Goal: Obtain resource: Download file/media

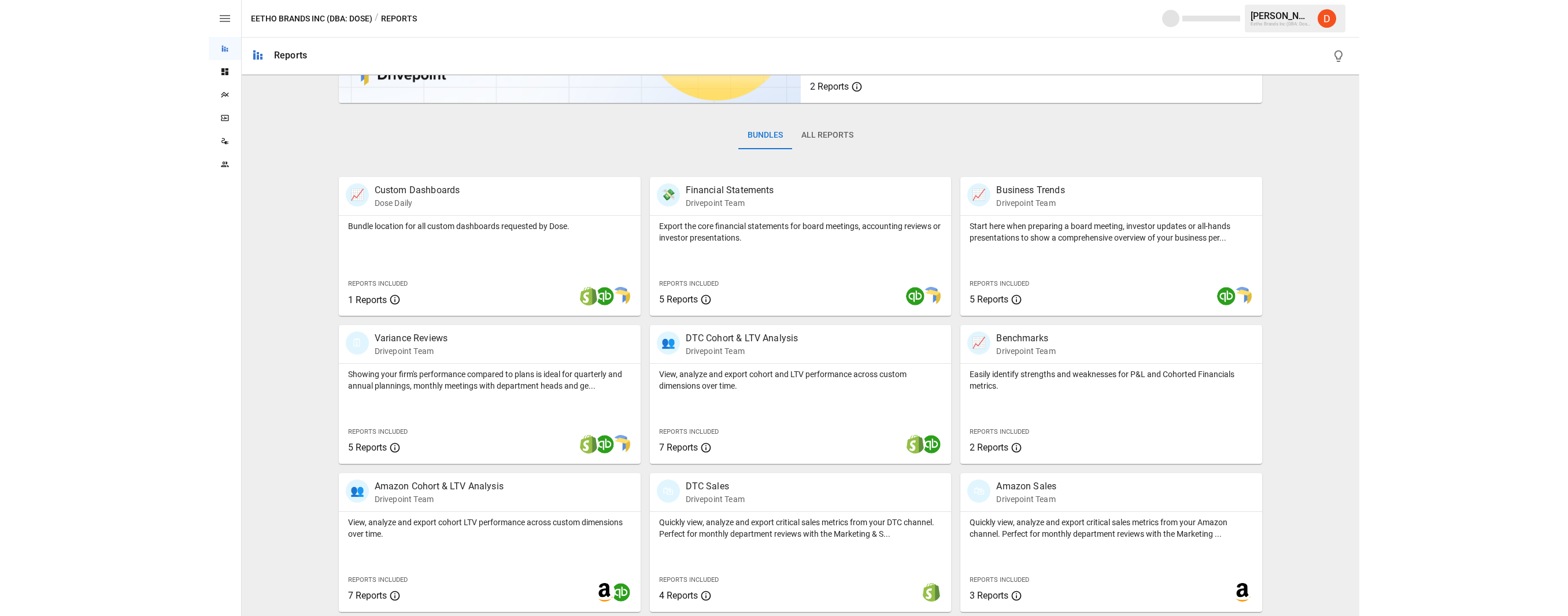
scroll to position [131, 0]
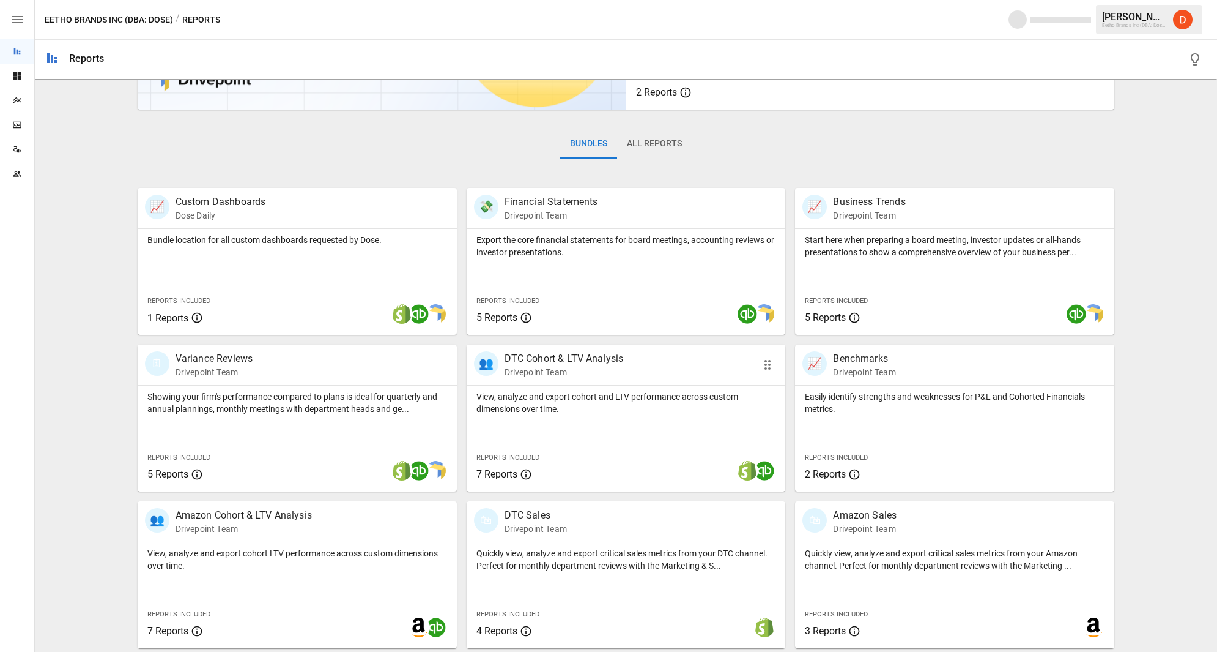
click at [545, 358] on p "DTC Cohort & LTV Analysis" at bounding box center [564, 358] width 119 height 15
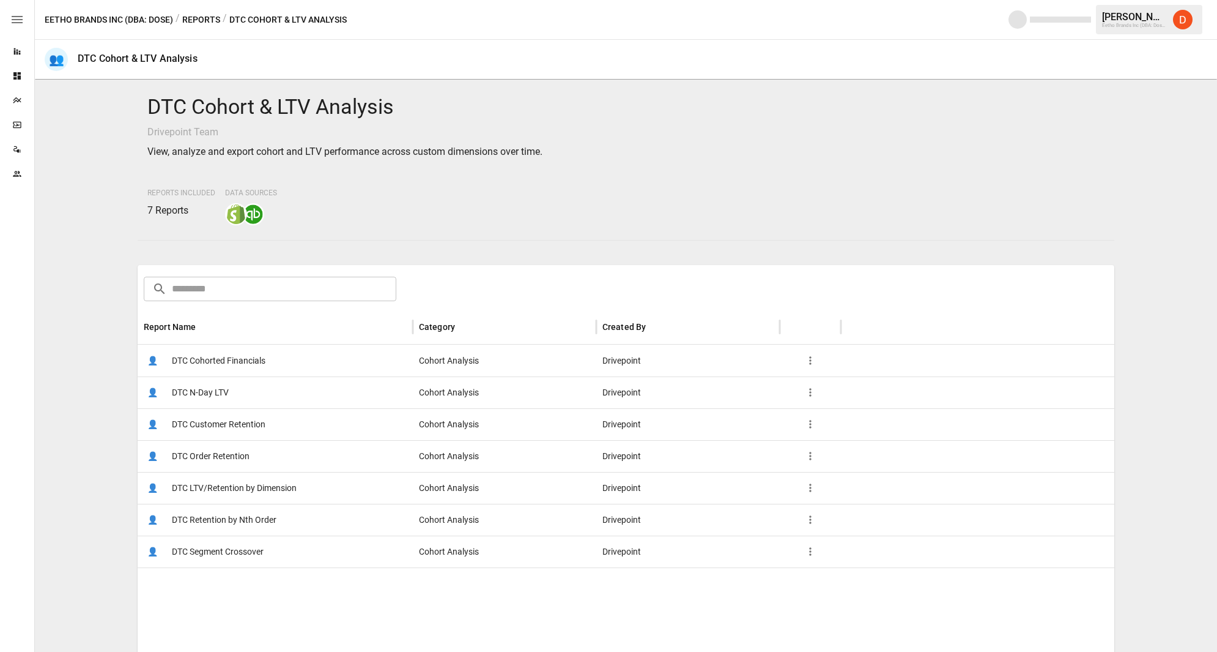
click at [226, 426] on span "DTC Customer Retention" at bounding box center [219, 424] width 94 height 31
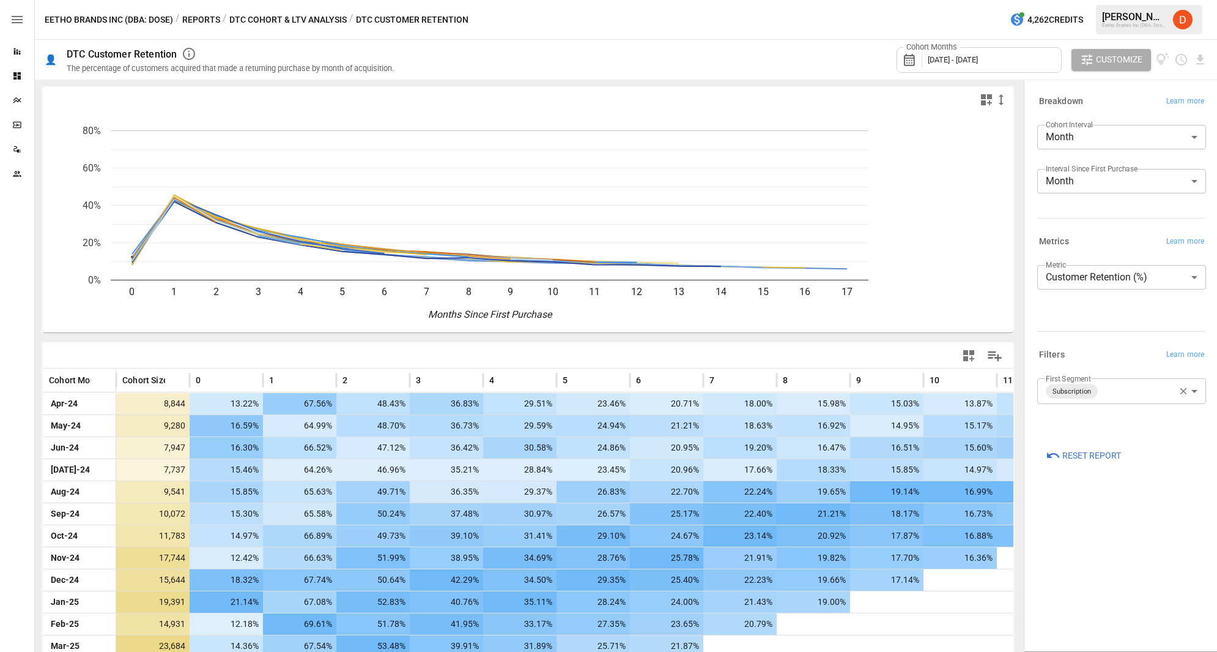
click at [1093, 0] on body "Reports Dashboards Plans SmartModel ™ Data Sources Team Eetho Brands Inc (DBA: …" at bounding box center [608, 0] width 1217 height 0
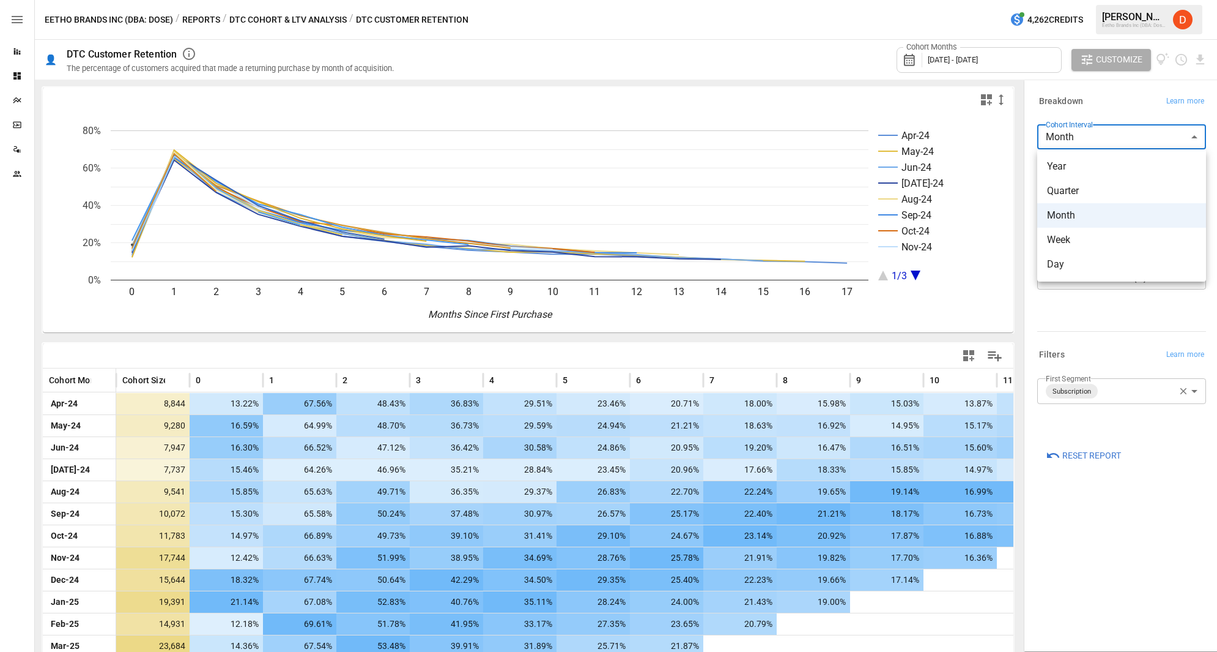
click at [1066, 257] on span "Day" at bounding box center [1121, 264] width 149 height 15
type input "***"
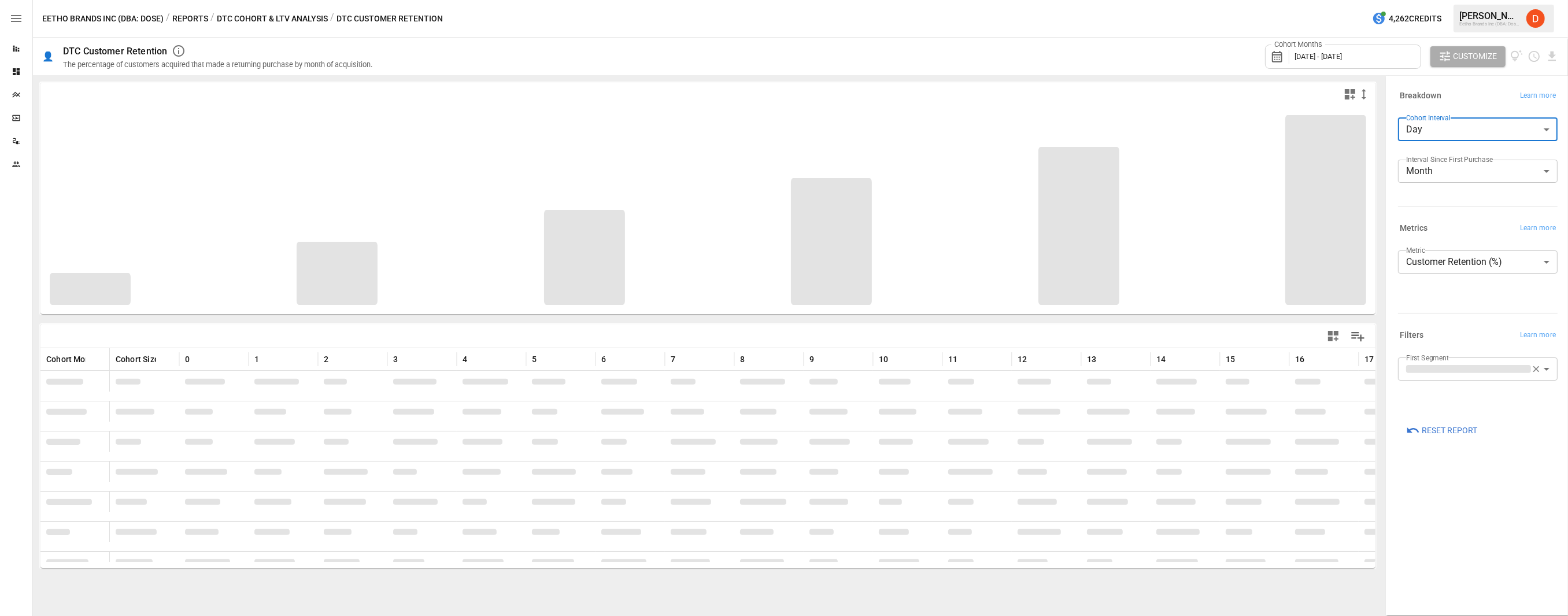
click at [1150, 56] on div "Cohort Months [DATE] - [DATE]" at bounding box center [1343, 57] width 156 height 25
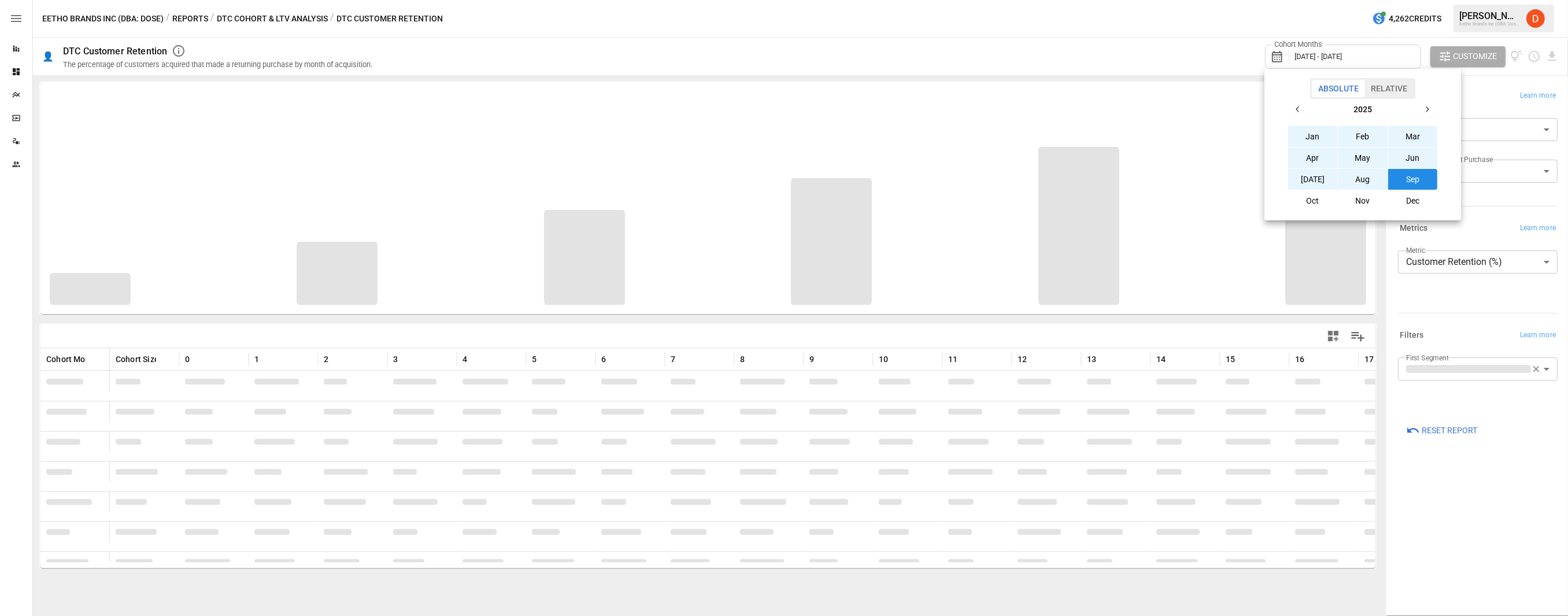
click at [1150, 55] on div at bounding box center [784, 308] width 1568 height 616
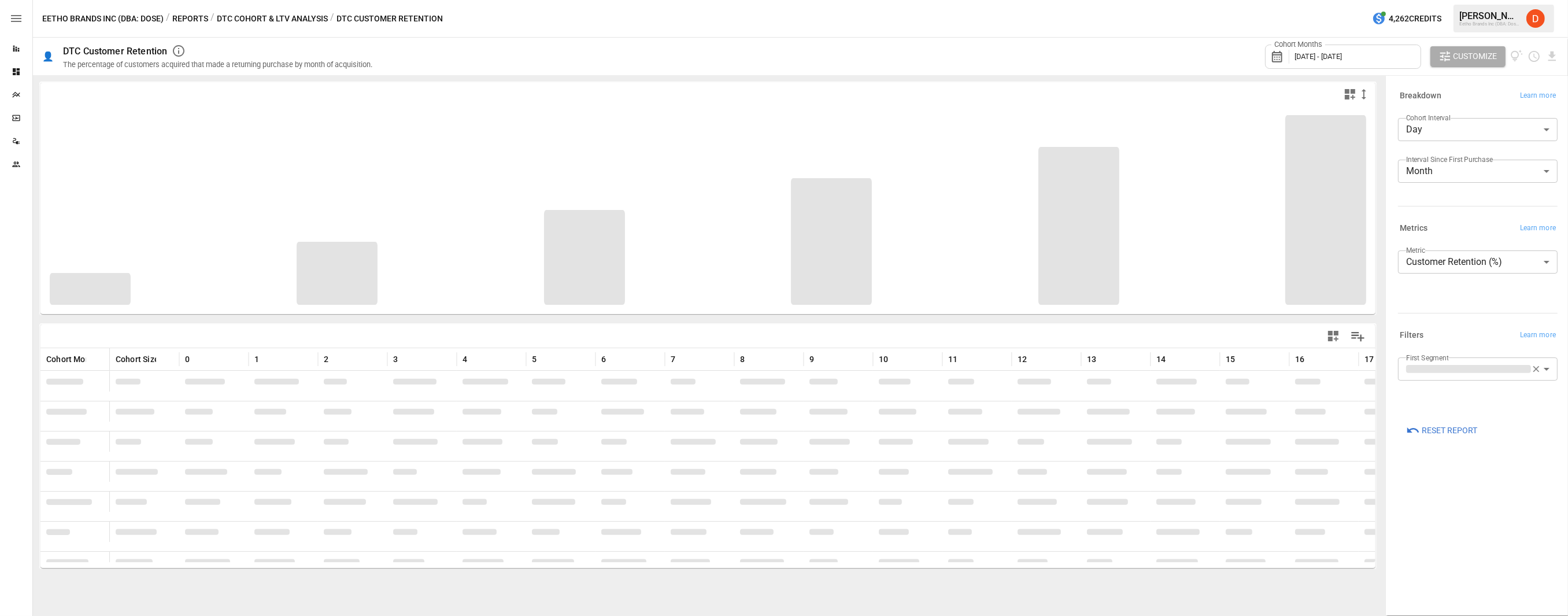
click at [1150, 55] on span "[DATE] - [DATE]" at bounding box center [1318, 56] width 47 height 9
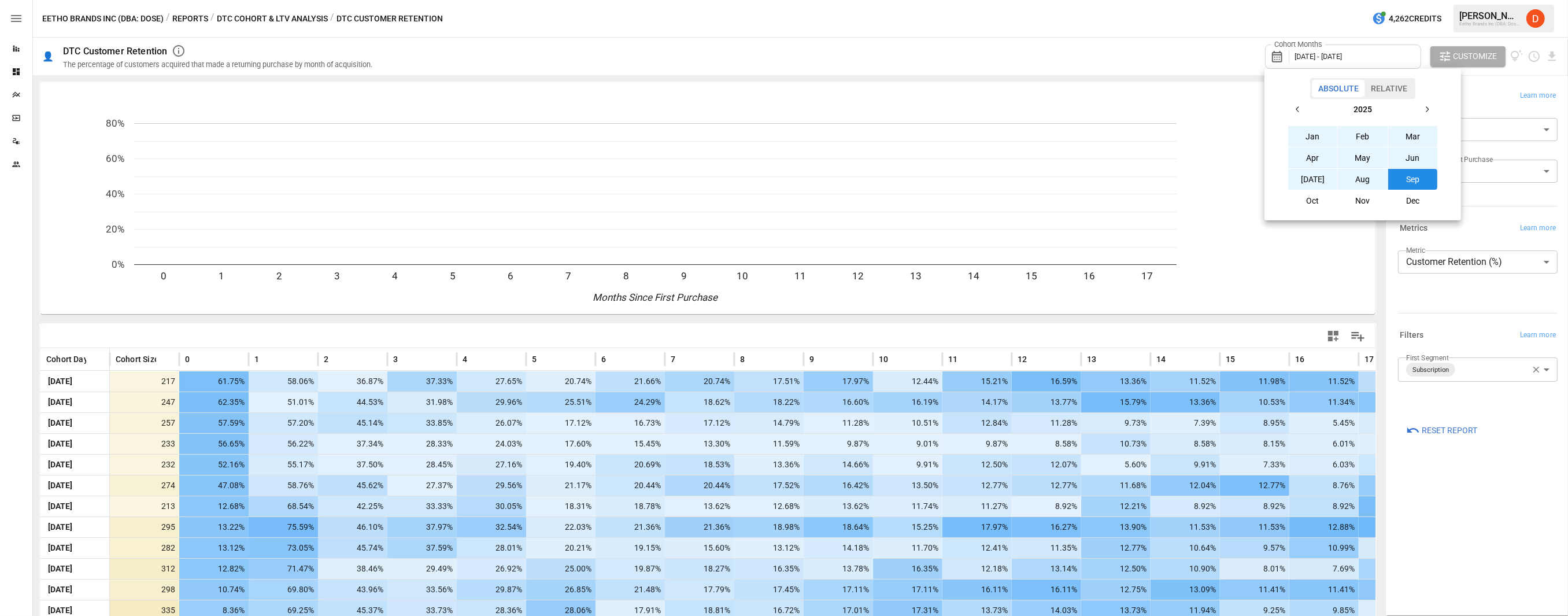
click at [1150, 180] on button "Aug" at bounding box center [1363, 180] width 50 height 21
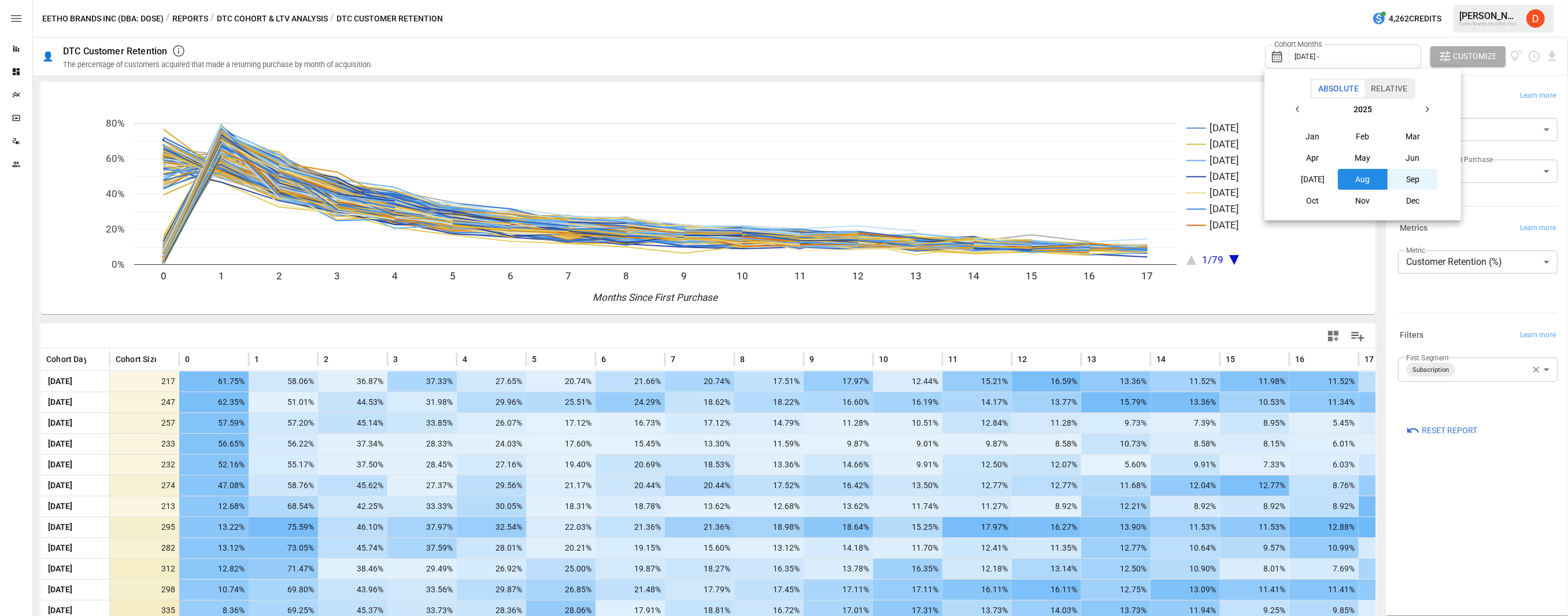
click at [1150, 180] on button "Sep" at bounding box center [1413, 180] width 50 height 21
click at [1150, 174] on button "Aug" at bounding box center [1363, 180] width 50 height 21
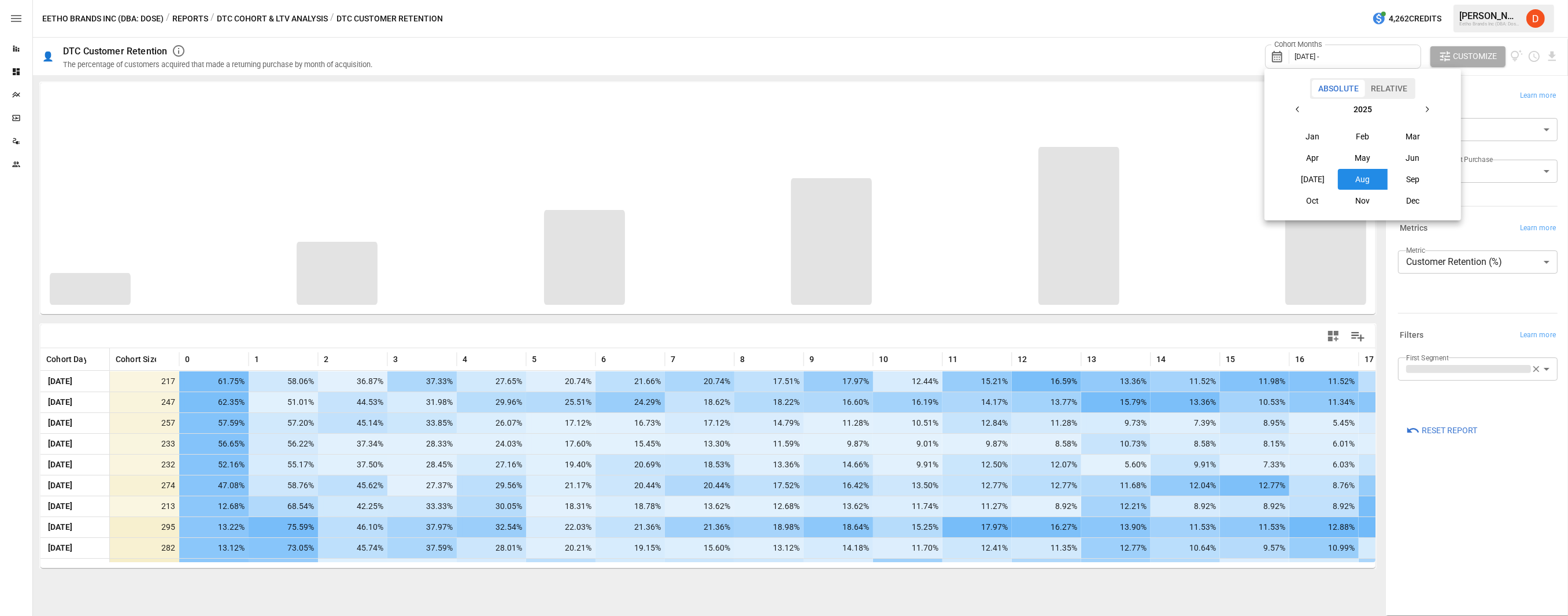
click at [1150, 203] on button "Oct" at bounding box center [1313, 200] width 50 height 21
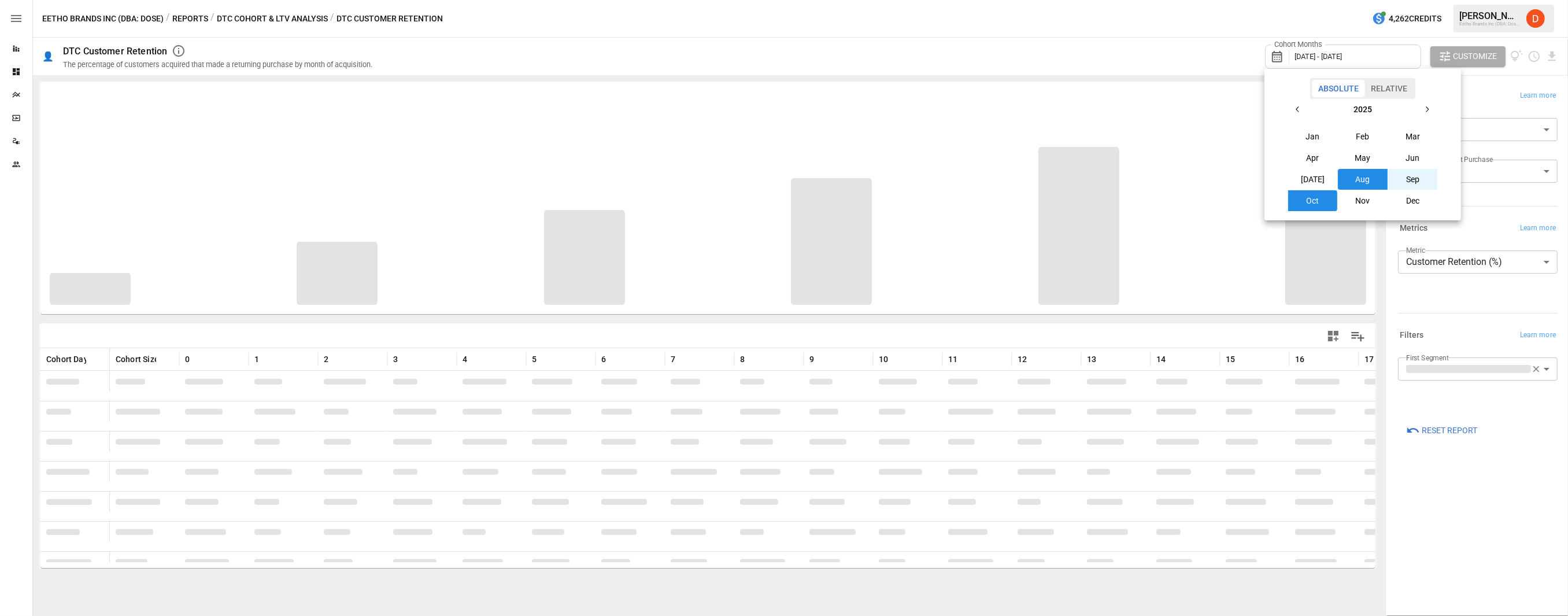
click at [1150, 43] on div at bounding box center [784, 308] width 1568 height 616
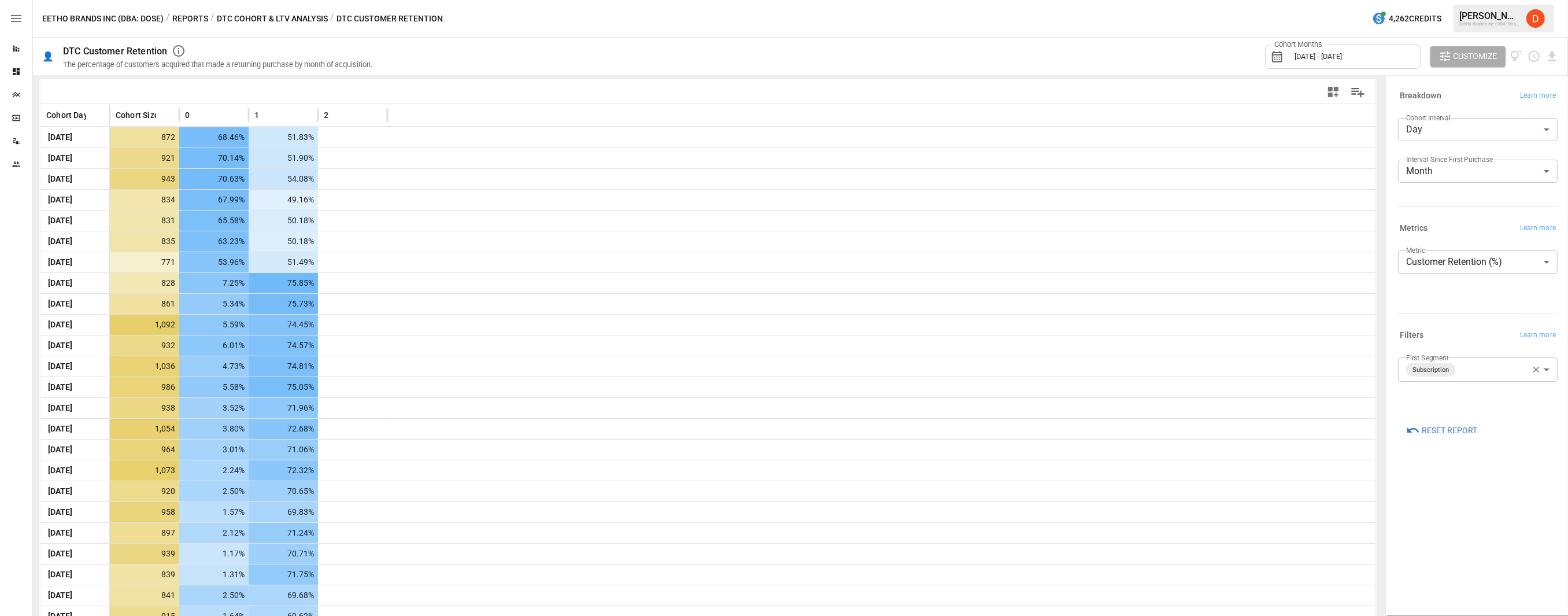
scroll to position [244, 0]
click at [1150, 0] on body "Reports Dashboards Plans SmartModel ™ Data Sources Team Eetho Brands Inc (DBA: …" at bounding box center [784, 0] width 1568 height 0
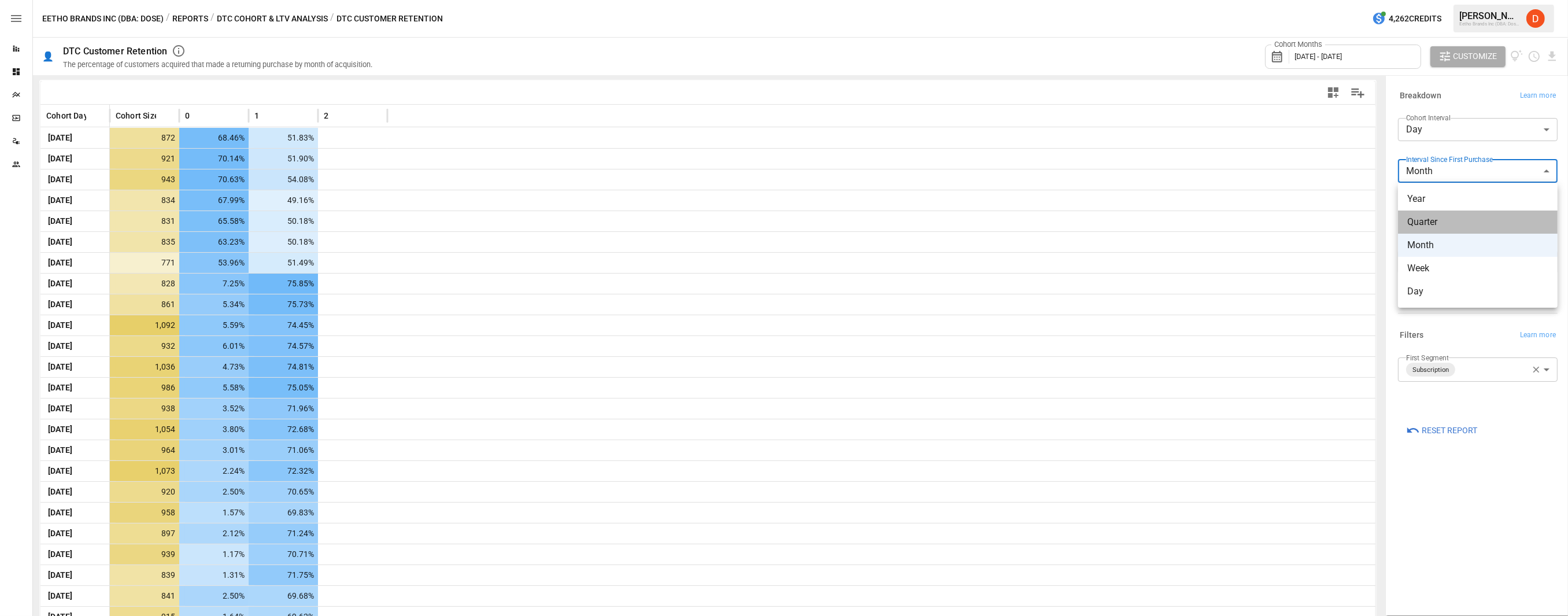
click at [1150, 215] on span "Quarter" at bounding box center [1477, 222] width 141 height 14
type input "*******"
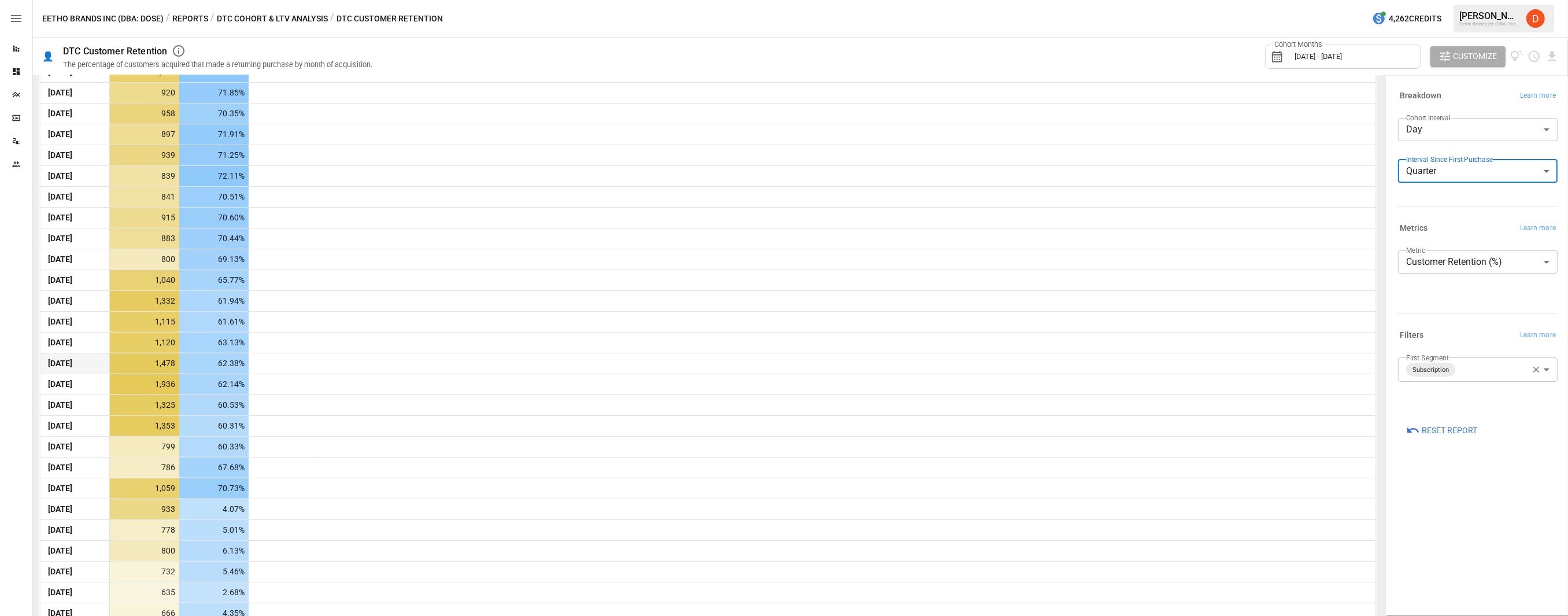
scroll to position [643, 0]
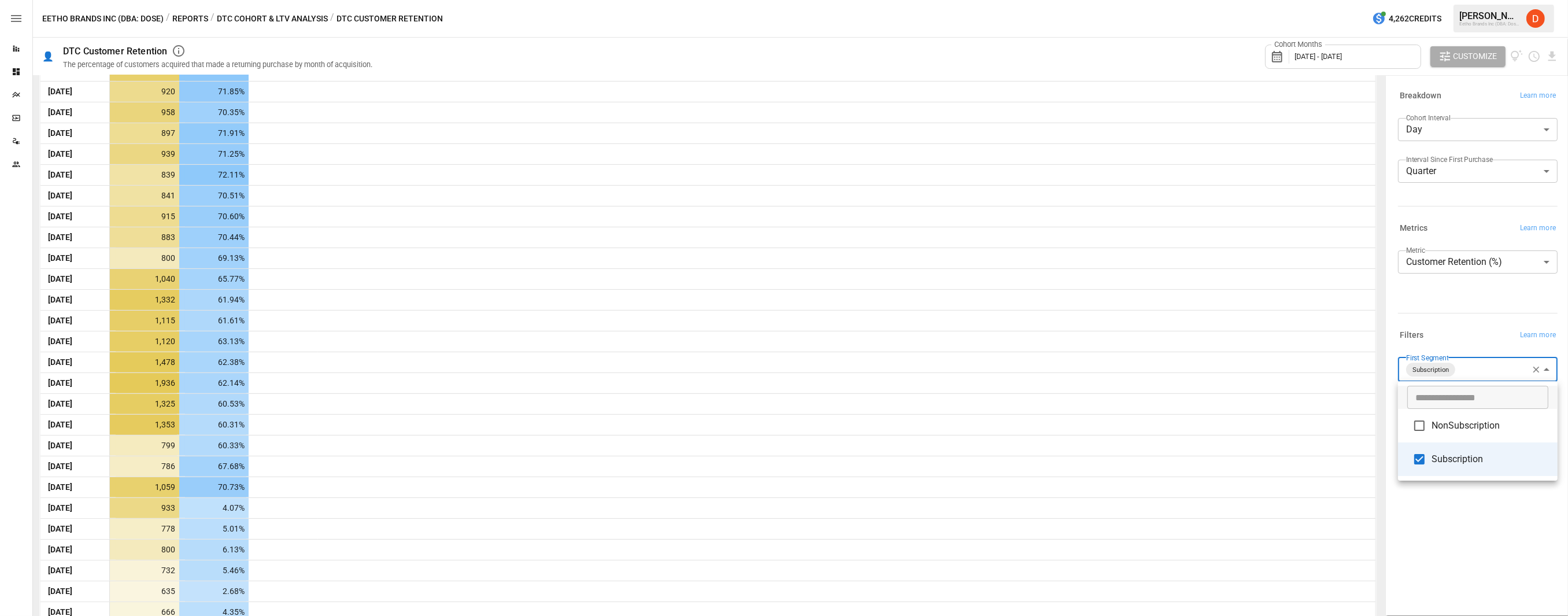
click at [1150, 0] on body "Reports Dashboards Plans SmartModel ™ Data Sources Team Eetho Brands Inc (DBA: …" at bounding box center [784, 0] width 1568 height 0
click at [1150, 422] on span "NonSubscription" at bounding box center [1490, 425] width 117 height 14
type input "**********"
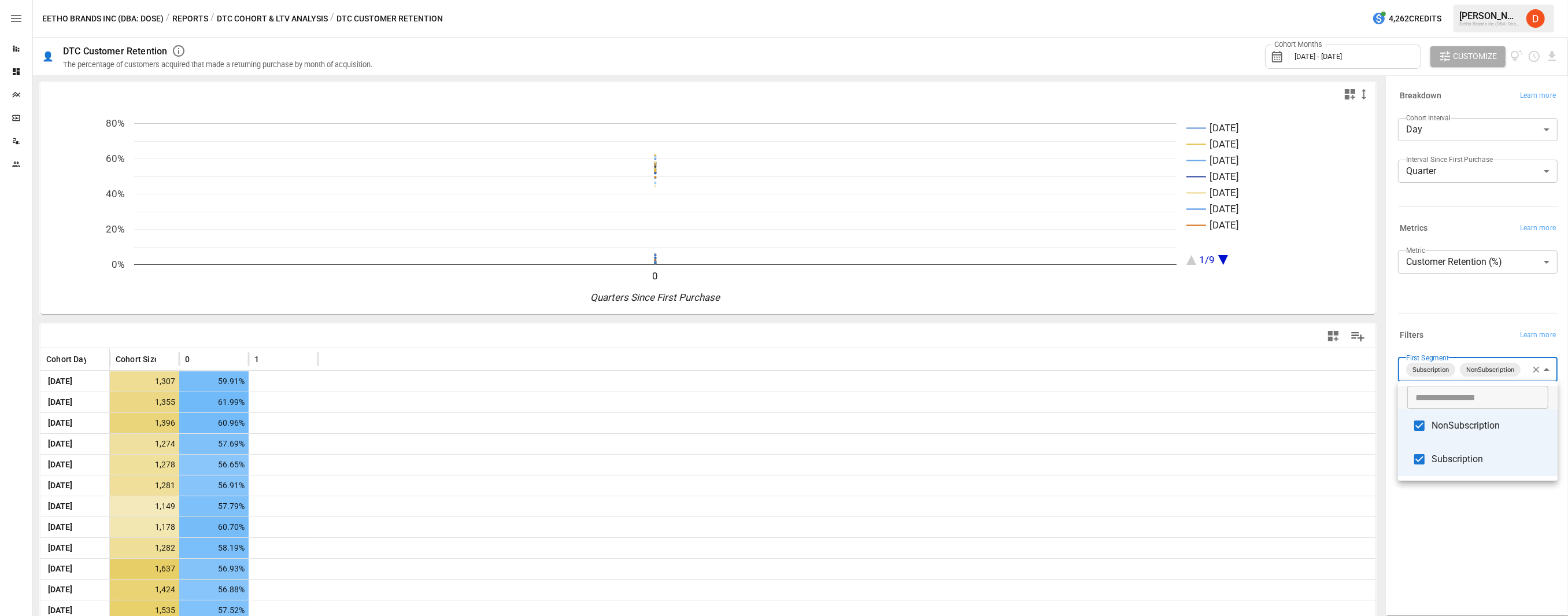
click at [622, 442] on div at bounding box center [784, 308] width 1568 height 616
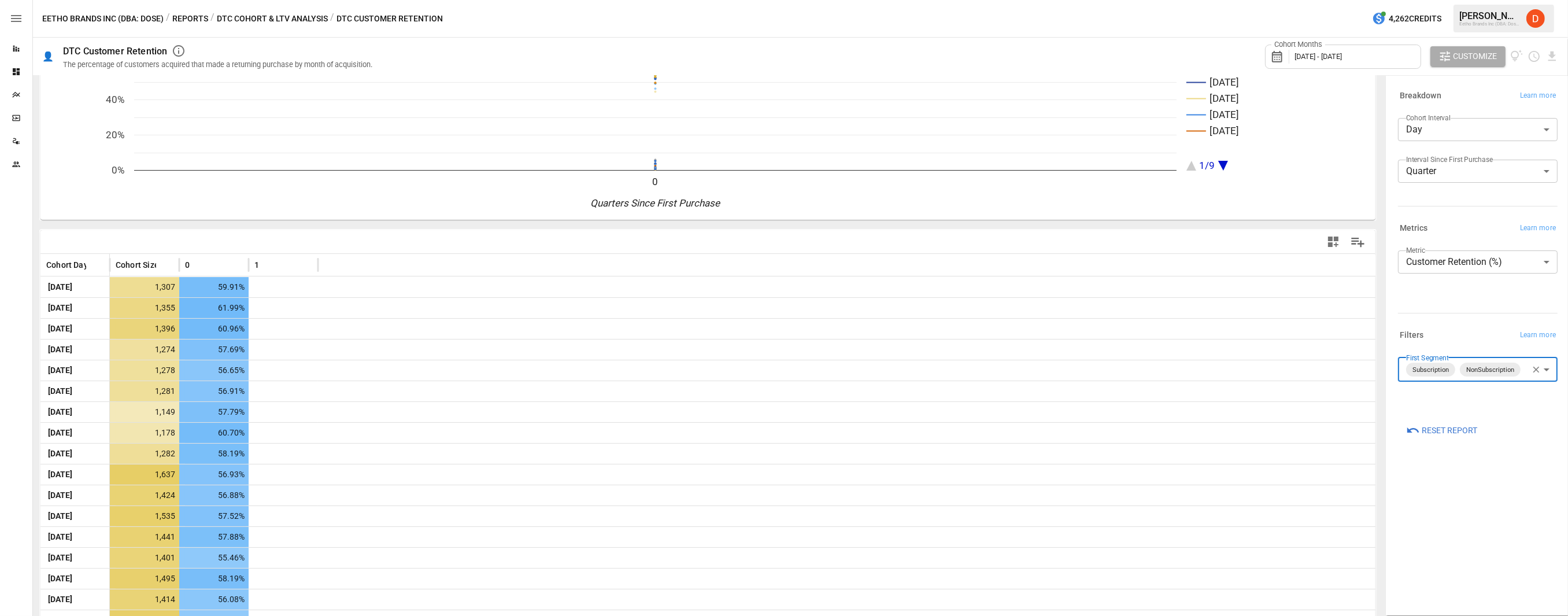
scroll to position [5, 0]
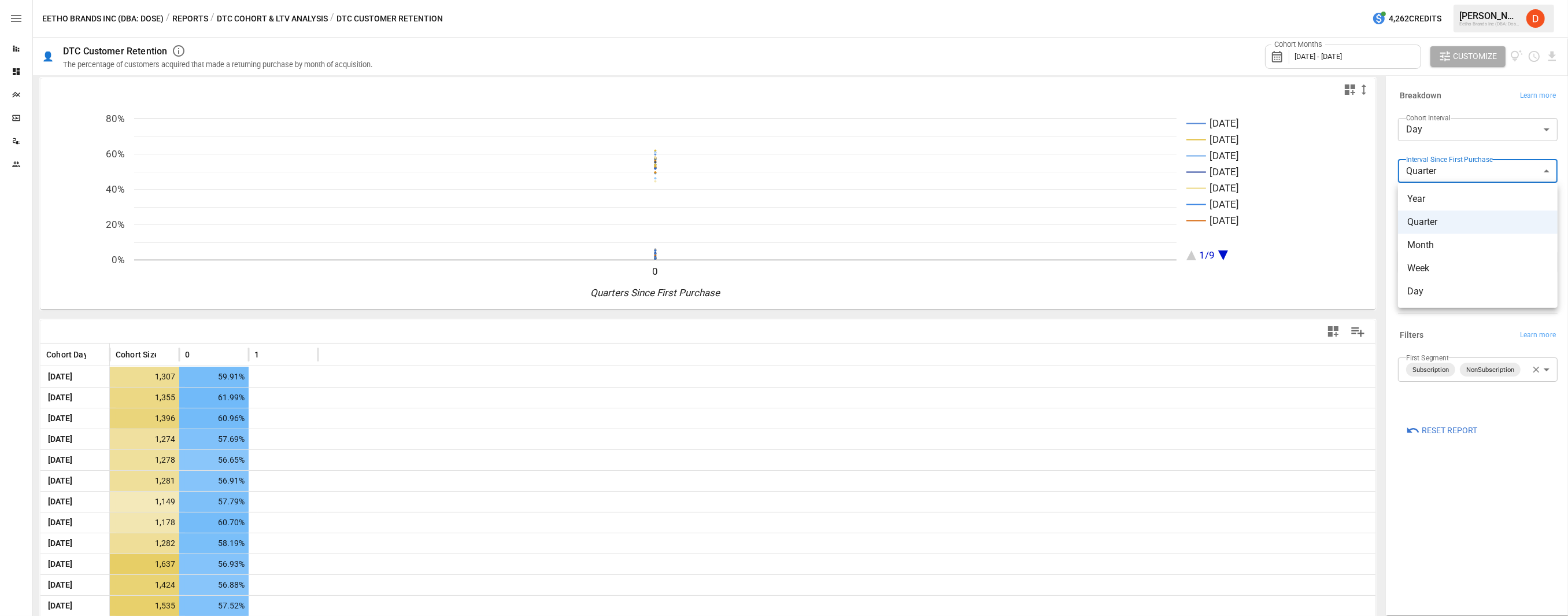
click at [1150, 0] on body "Reports Dashboards Plans SmartModel ™ Data Sources Team Eetho Brands Inc (DBA: …" at bounding box center [784, 0] width 1568 height 0
click at [1150, 242] on span "Month" at bounding box center [1477, 245] width 141 height 14
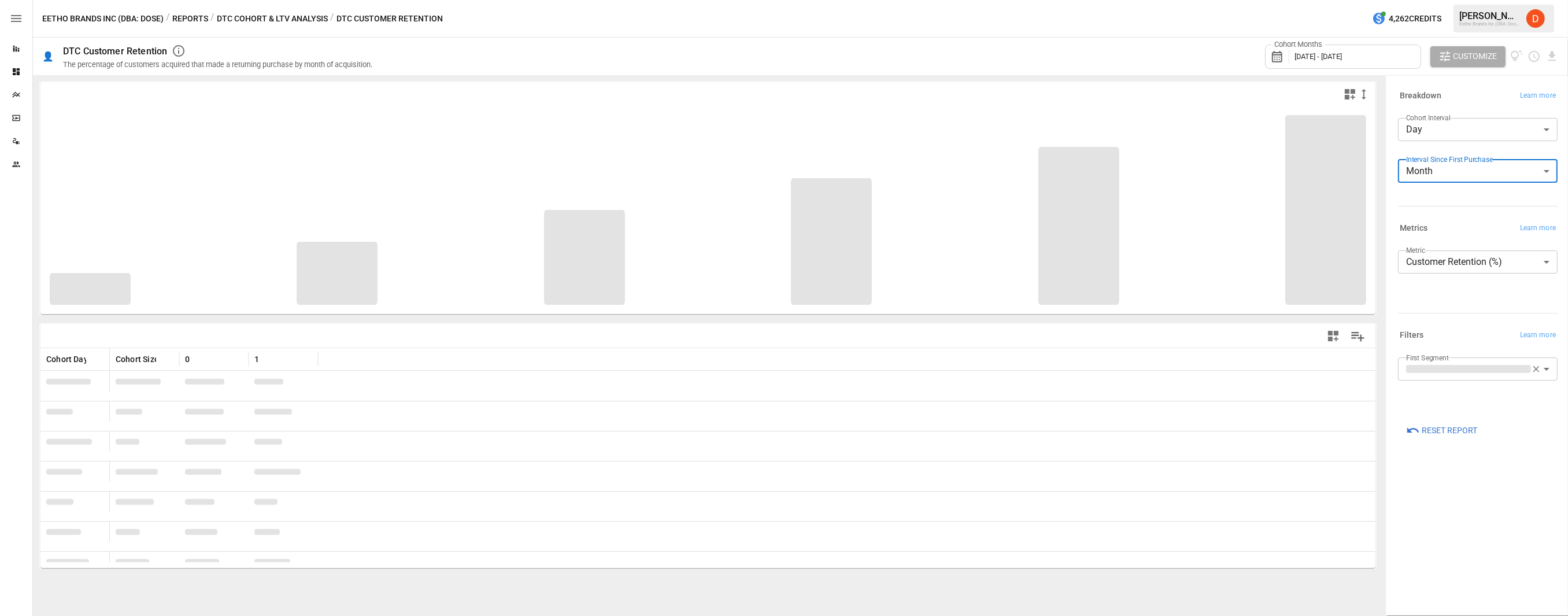
click at [1150, 0] on body "Reports Dashboards Plans SmartModel ™ Data Sources Team Eetho Brands Inc (DBA: …" at bounding box center [784, 0] width 1568 height 0
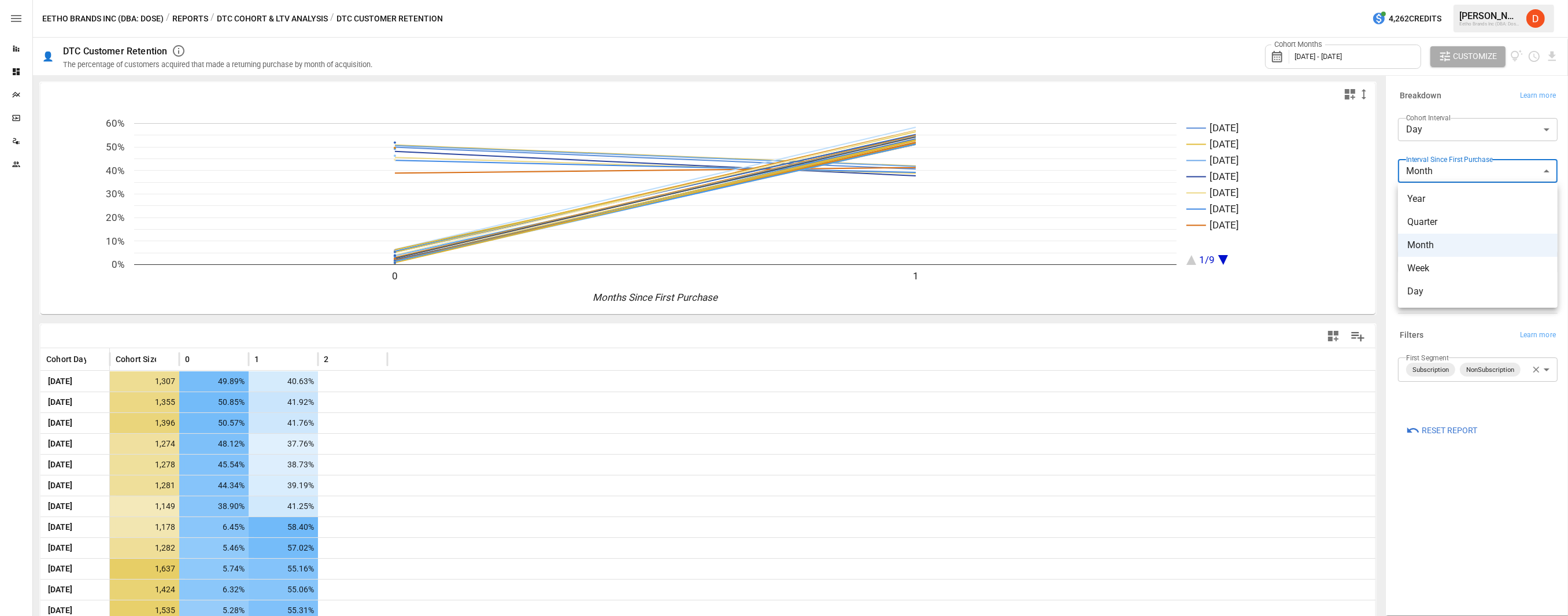
click at [1150, 265] on span "Week" at bounding box center [1477, 268] width 141 height 14
type input "****"
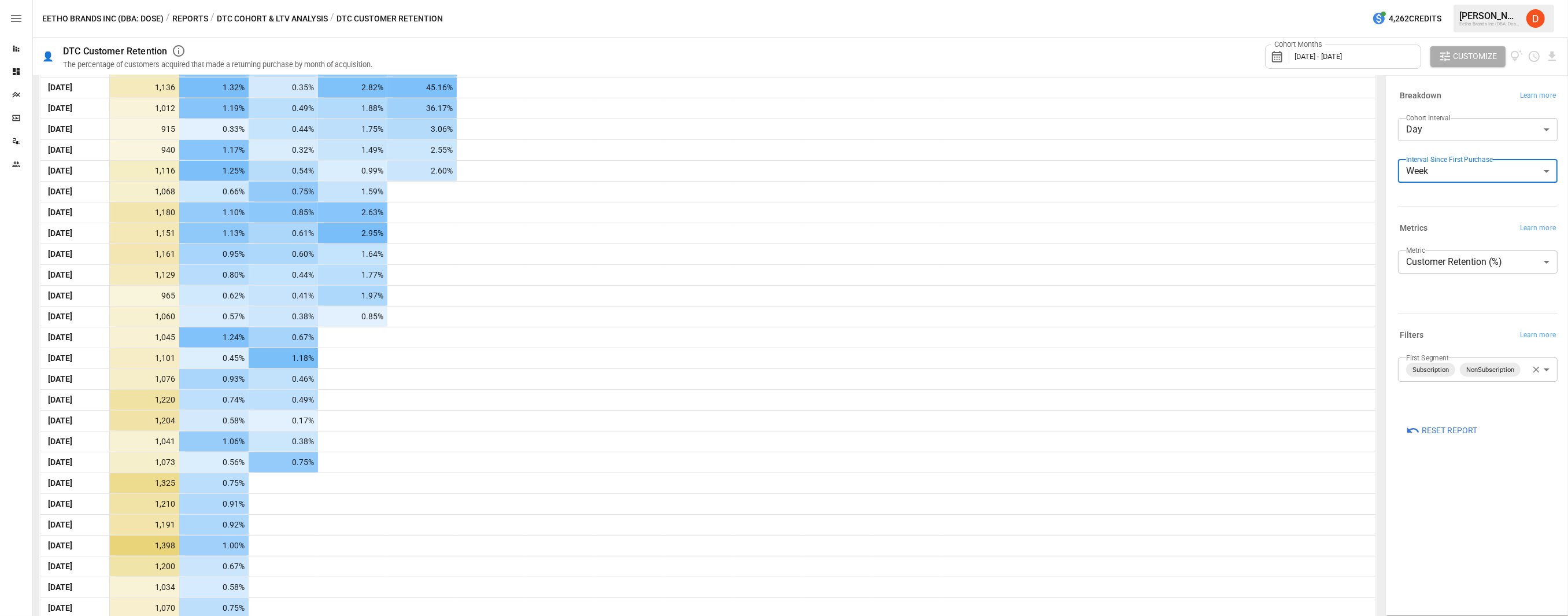
scroll to position [1112, 0]
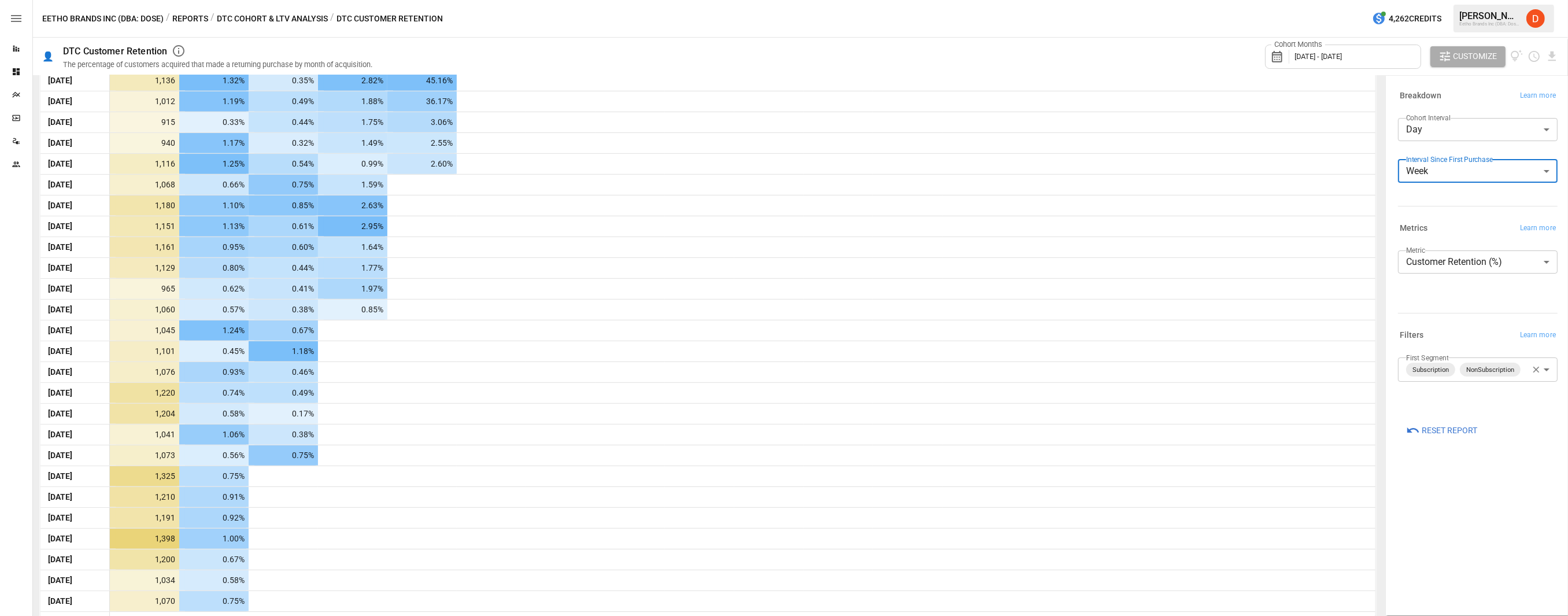
click at [1150, 0] on body "Reports Dashboards Plans SmartModel ™ Data Sources Team Eetho Brands Inc (DBA: …" at bounding box center [784, 0] width 1568 height 0
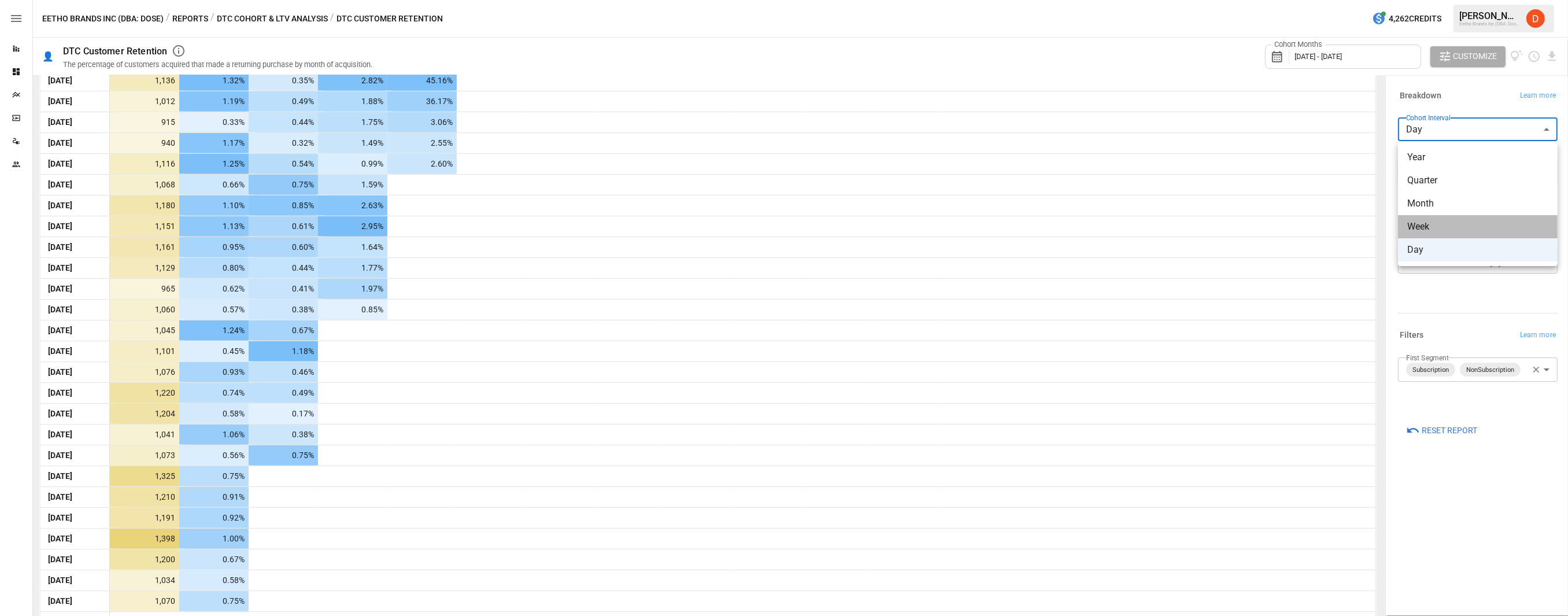
click at [1150, 226] on span "Week" at bounding box center [1477, 226] width 141 height 14
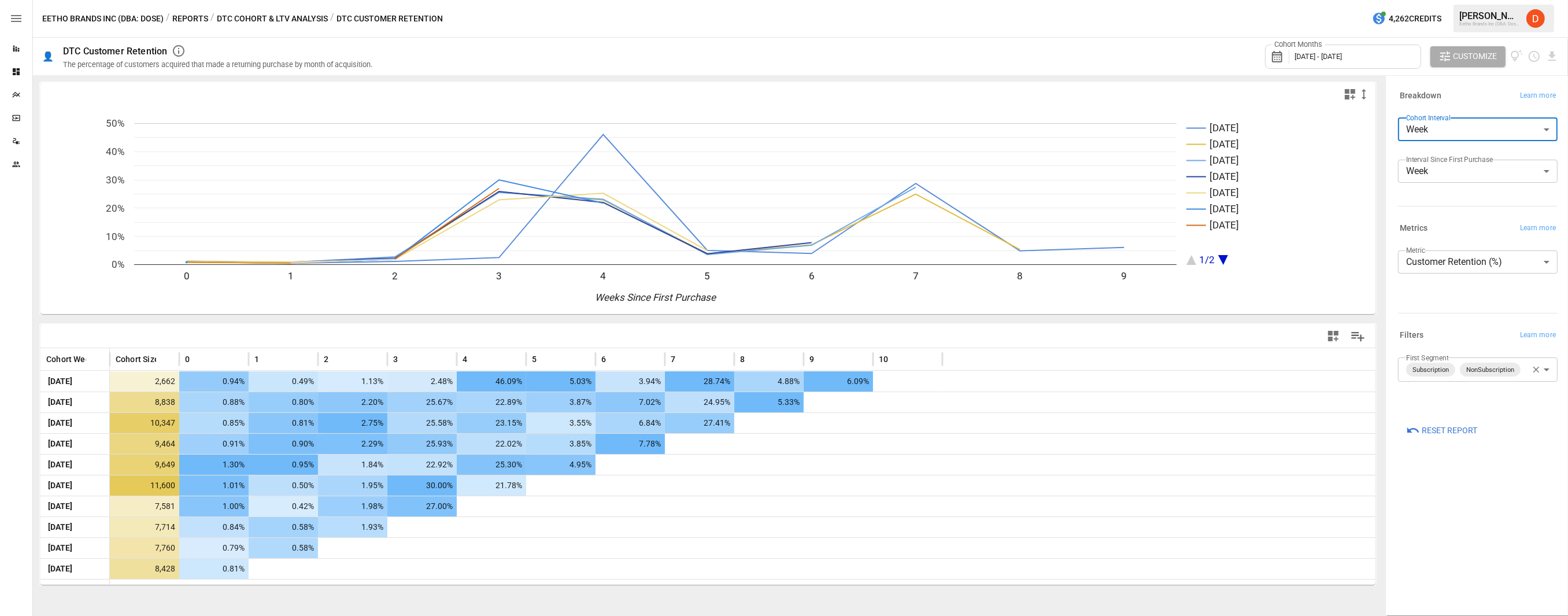
click at [1150, 0] on body "Reports Dashboards Plans SmartModel ™ Data Sources Team Eetho Brands Inc (DBA: …" at bounding box center [784, 0] width 1568 height 0
click at [1150, 197] on span "Month" at bounding box center [1477, 203] width 141 height 14
type input "*****"
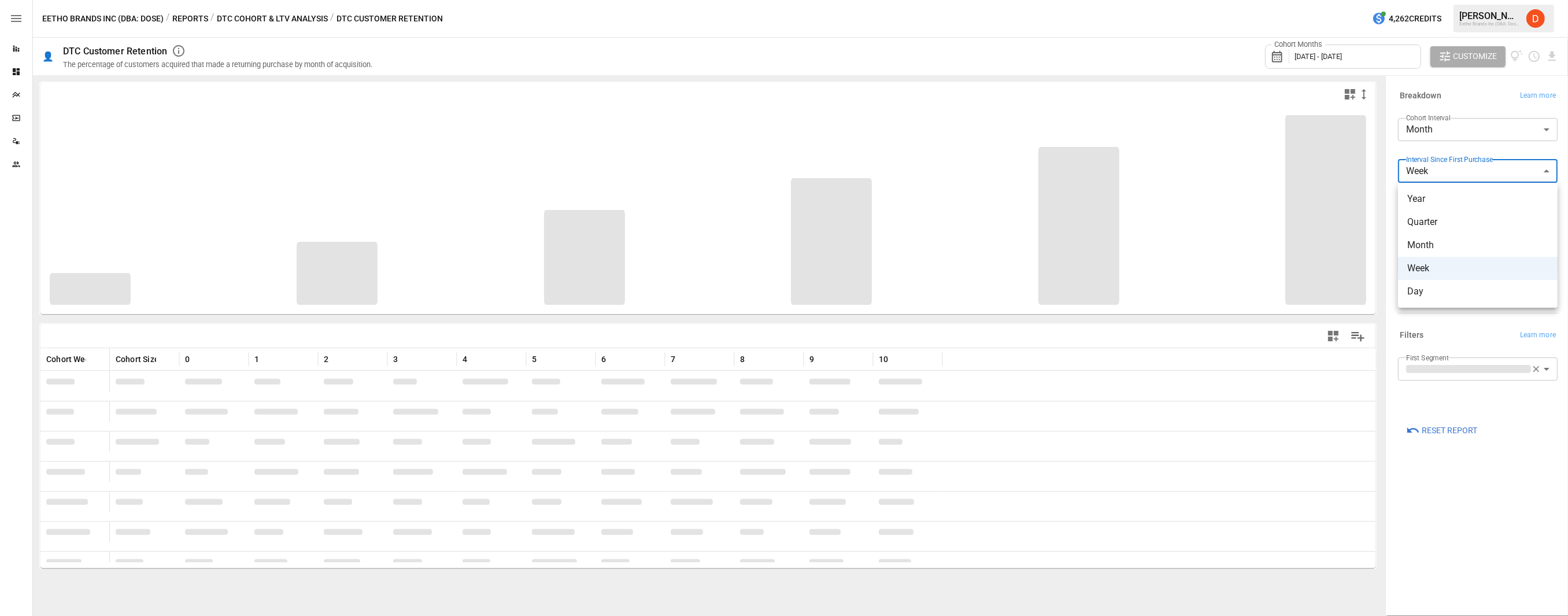
click at [1150, 0] on body "Reports Dashboards Plans SmartModel ™ Data Sources Team Eetho Brands Inc (DBA: …" at bounding box center [784, 0] width 1568 height 0
click at [1150, 239] on span "Month" at bounding box center [1477, 245] width 141 height 14
type input "*****"
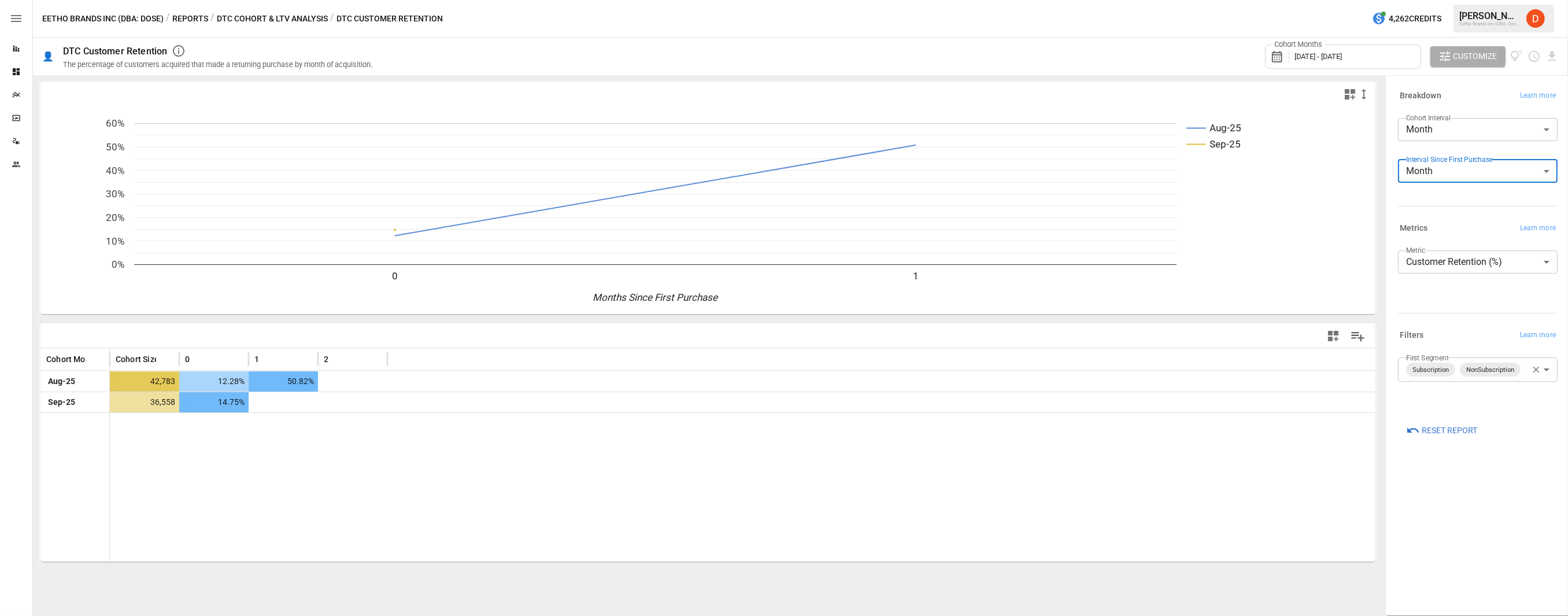
click at [1150, 0] on body "**********" at bounding box center [784, 0] width 1568 height 0
click at [1150, 251] on span "Day" at bounding box center [1477, 249] width 141 height 14
type input "***"
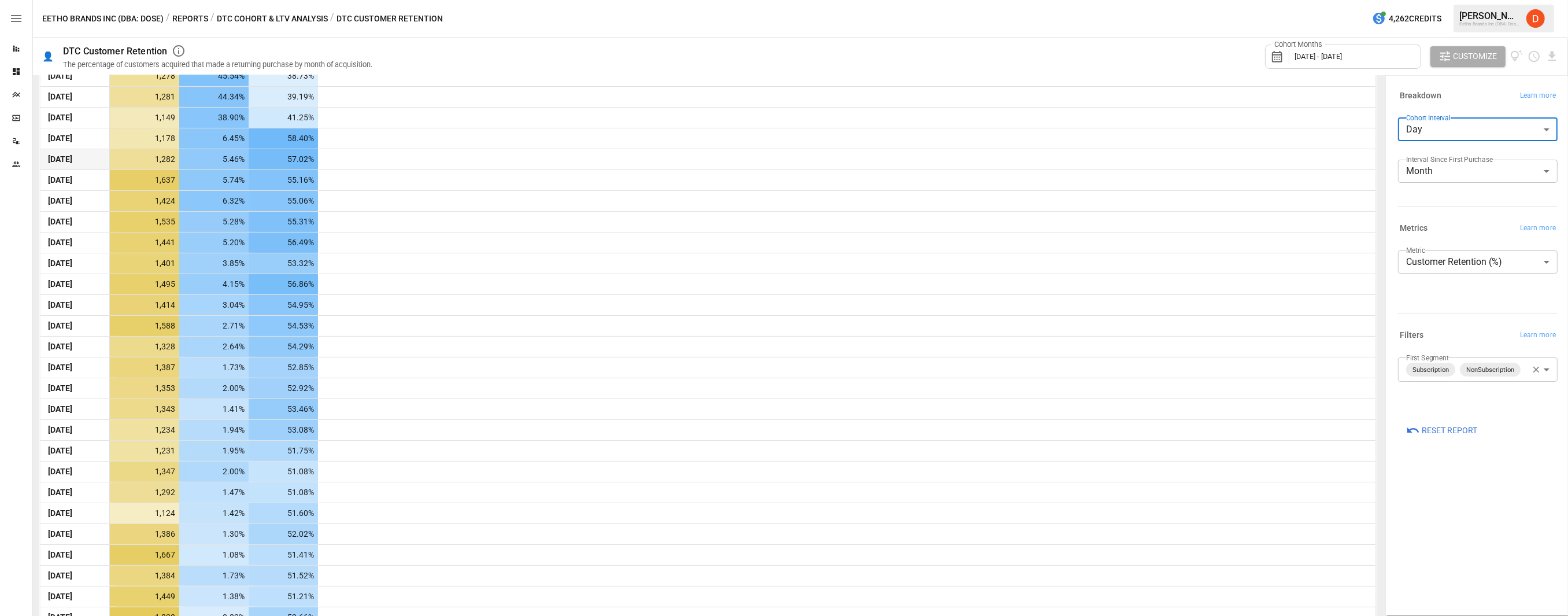
scroll to position [467, 0]
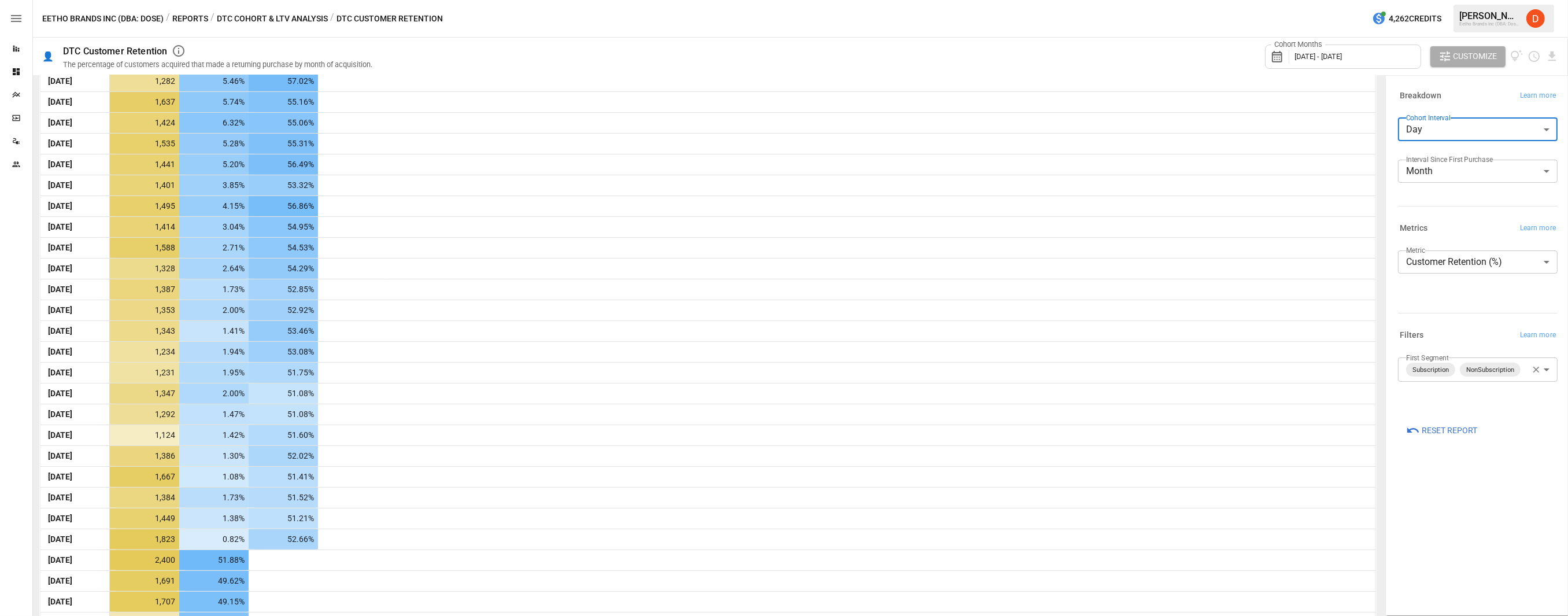
click at [1150, 0] on body "Reports Dashboards Plans SmartModel ™ Data Sources Team Eetho Brands Inc (DBA: …" at bounding box center [784, 0] width 1568 height 0
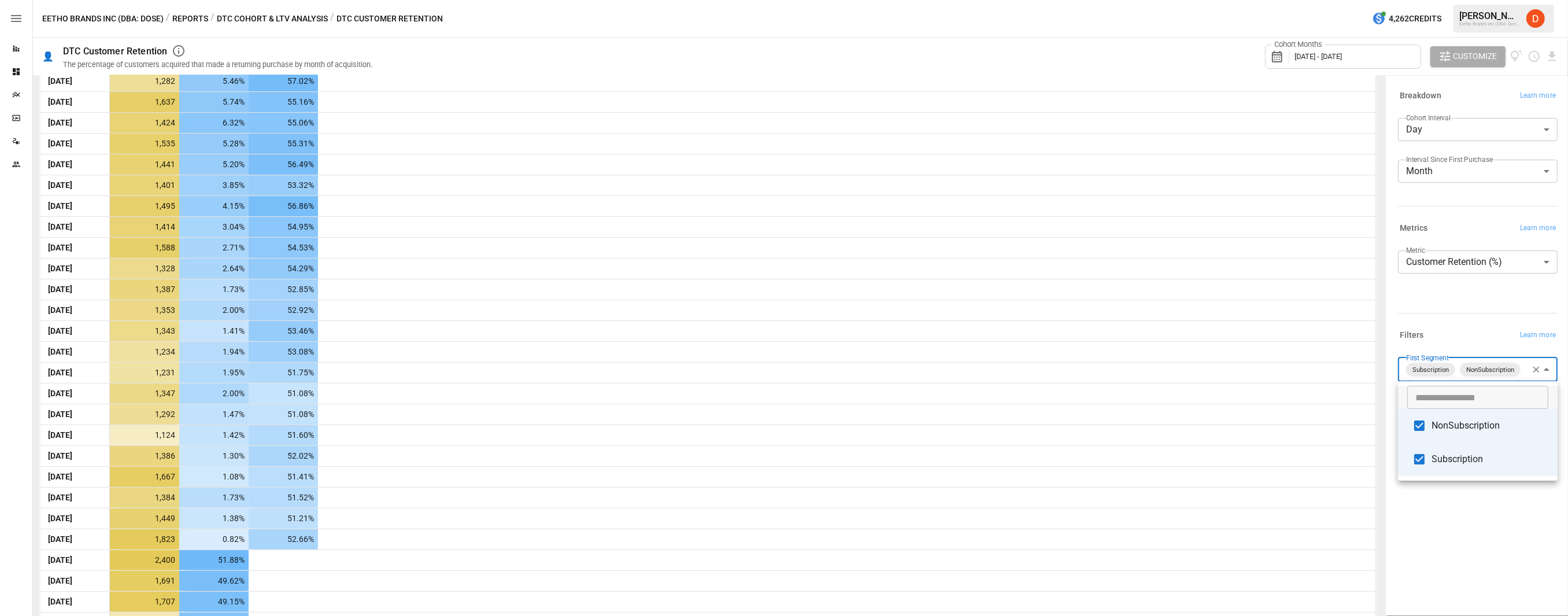
click at [1150, 420] on span "NonSubscription" at bounding box center [1490, 425] width 117 height 14
type input "**********"
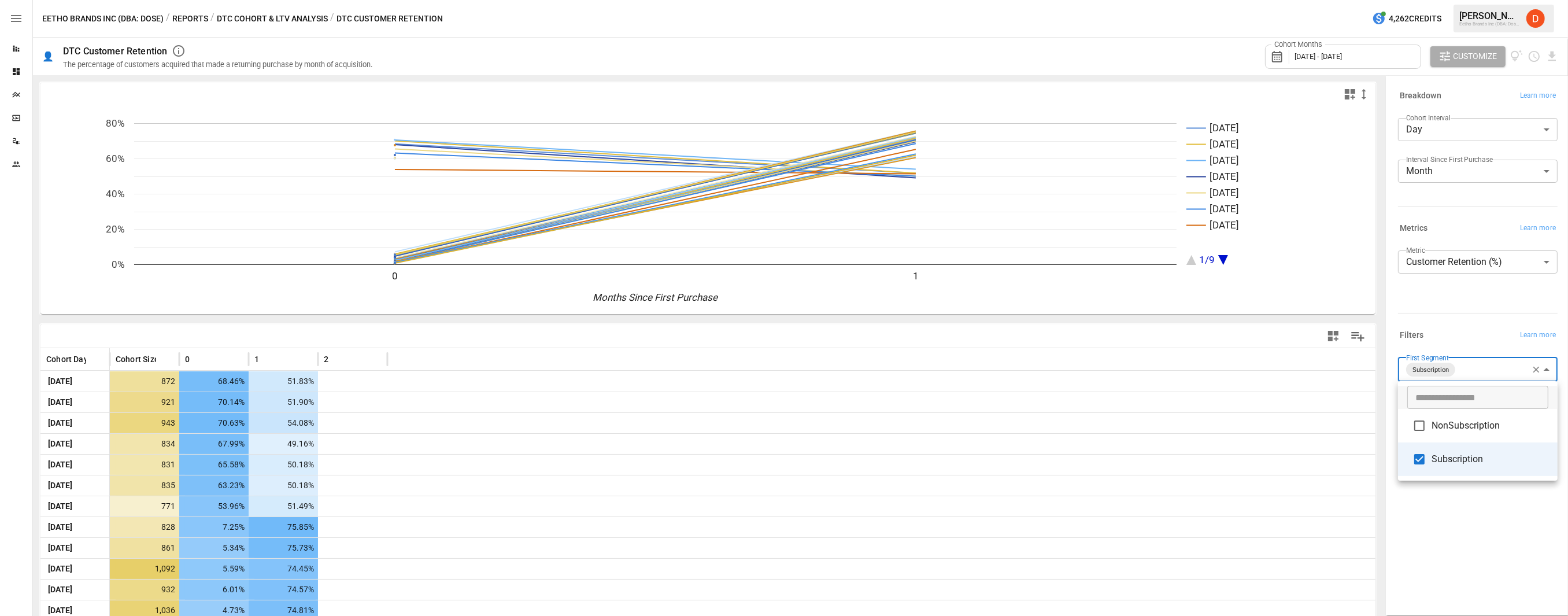
click at [392, 433] on div at bounding box center [784, 308] width 1568 height 616
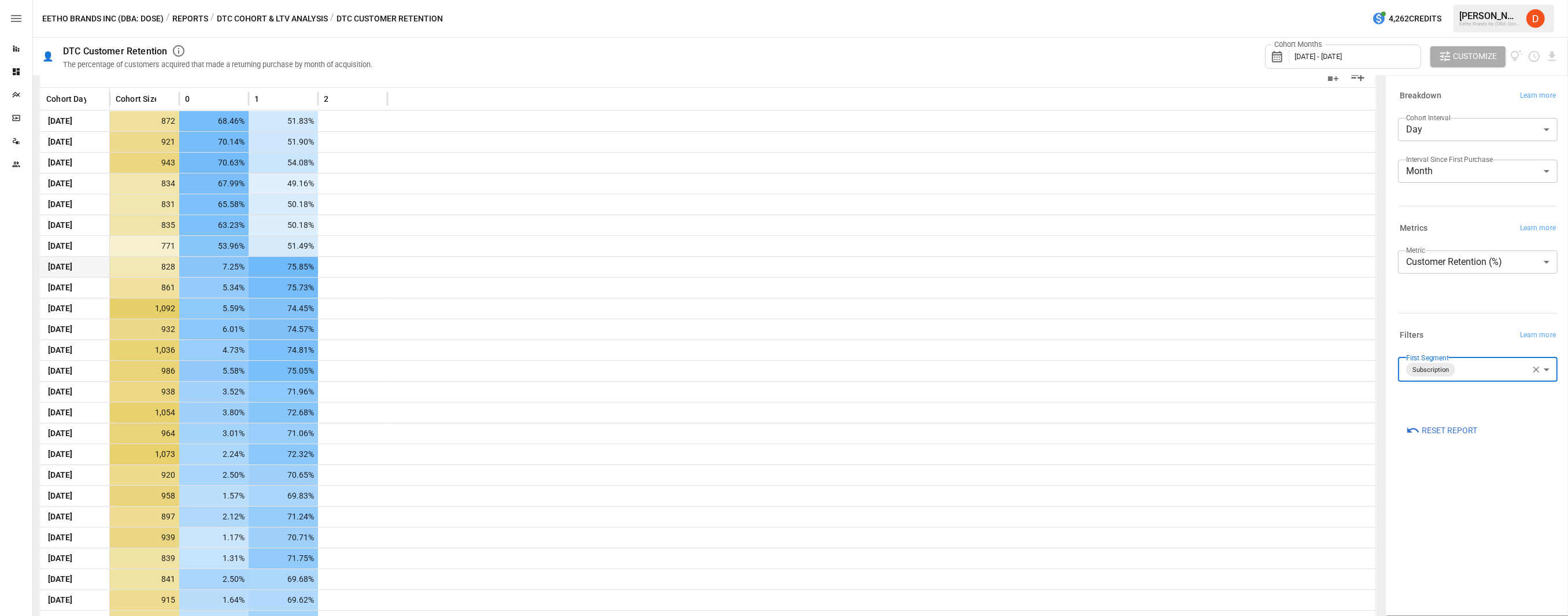
scroll to position [259, 0]
click at [1150, 58] on span "[DATE] - [DATE]" at bounding box center [1318, 56] width 47 height 9
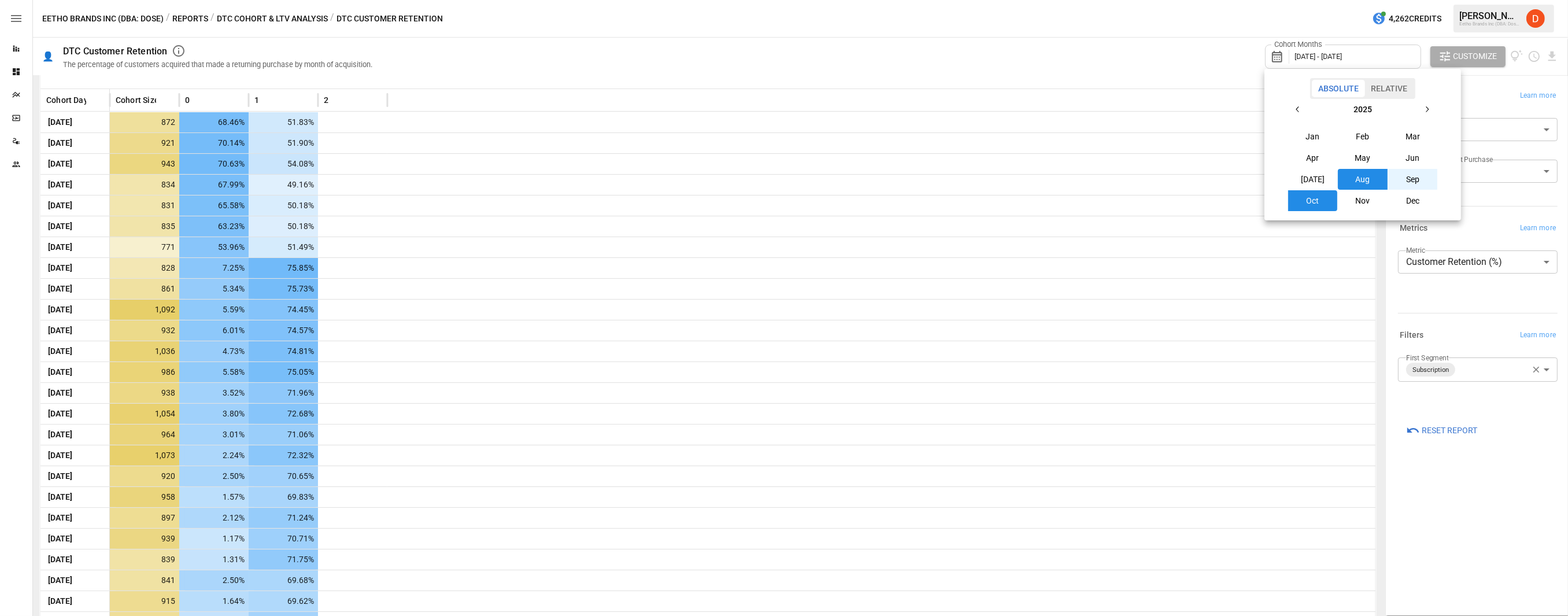
click at [1150, 179] on button "[DATE]" at bounding box center [1313, 180] width 50 height 21
click at [1150, 206] on button "Oct" at bounding box center [1313, 200] width 50 height 21
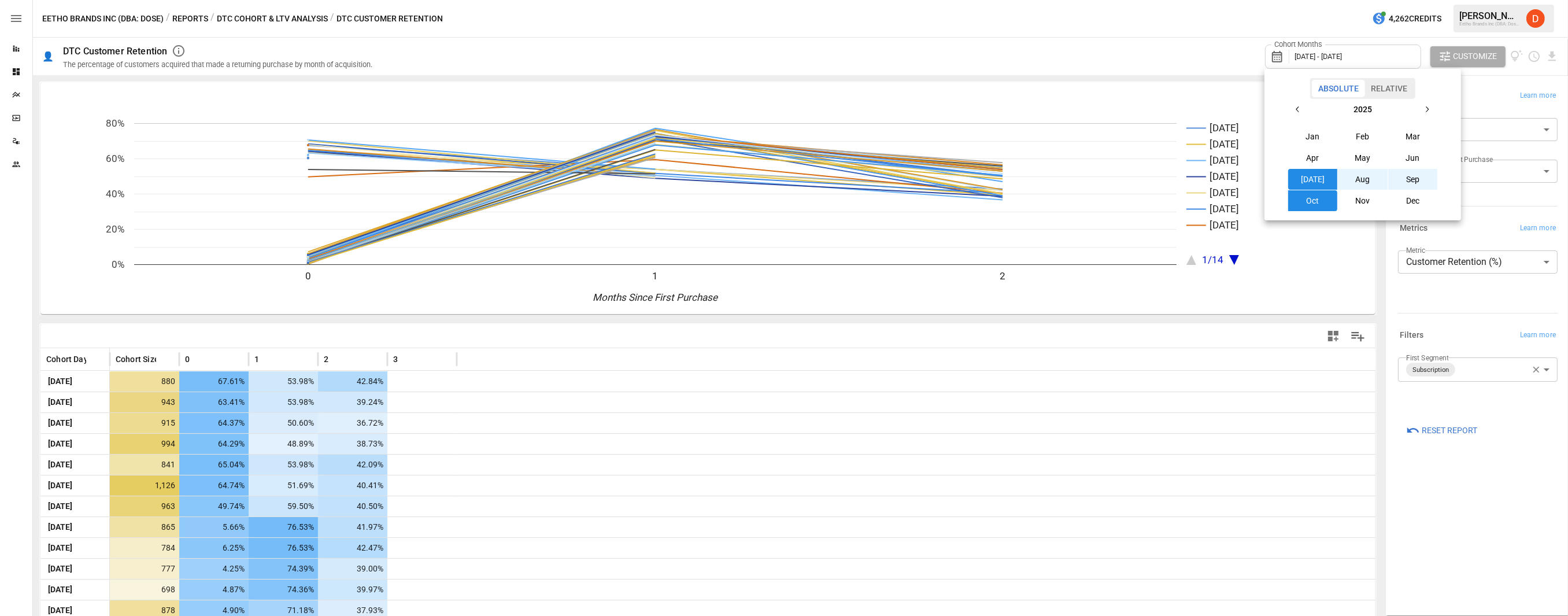
click at [402, 320] on div at bounding box center [784, 308] width 1568 height 616
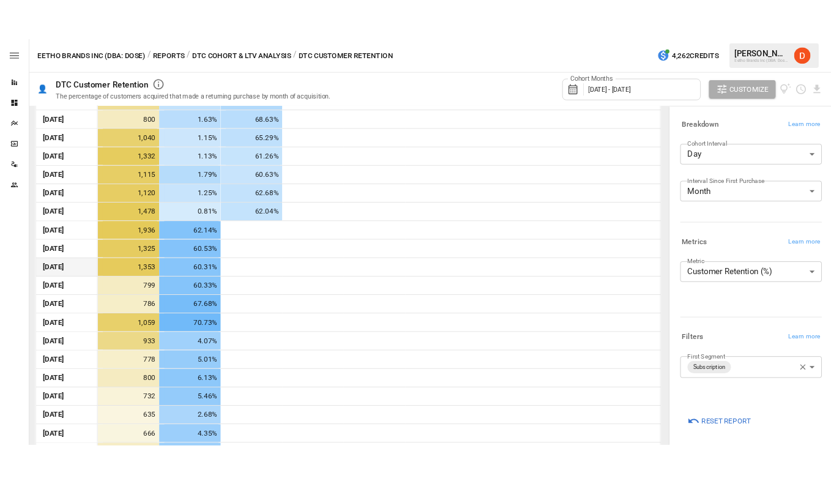
scroll to position [1528, 0]
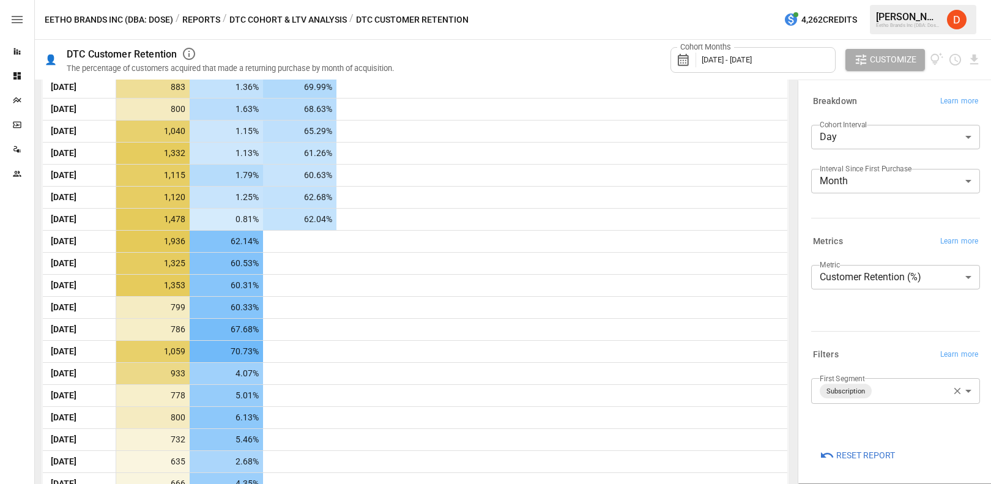
click at [972, 43] on div "Cohort Months [DATE] - [DATE] Customize" at bounding box center [826, 60] width 311 height 40
click at [972, 57] on icon "Download report" at bounding box center [974, 59] width 8 height 10
click at [931, 103] on li "Download as CSV" at bounding box center [933, 107] width 97 height 24
